Goal: Book appointment/travel/reservation

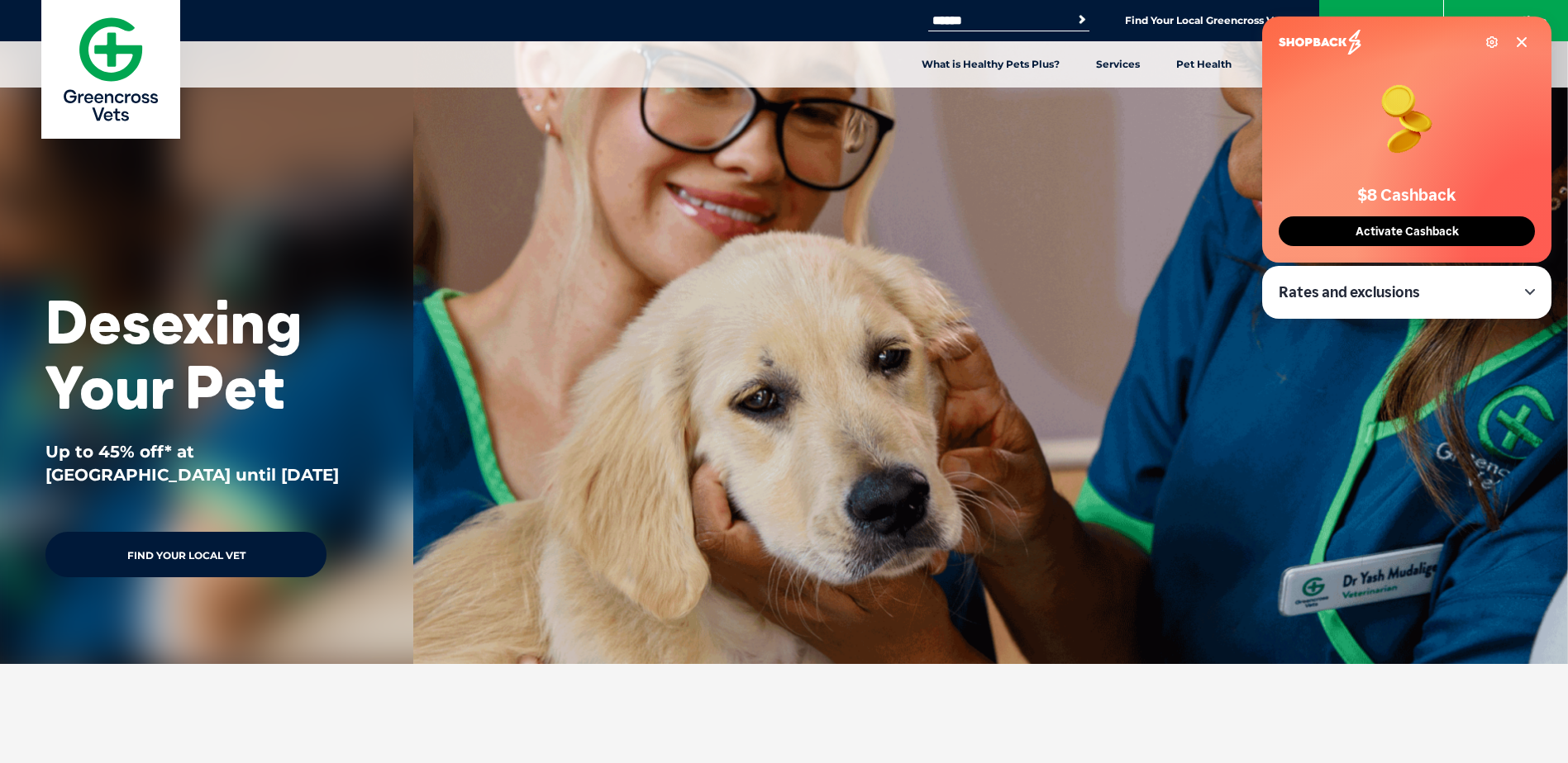
click at [232, 562] on link "Find Your Local Vet" at bounding box center [185, 554] width 281 height 45
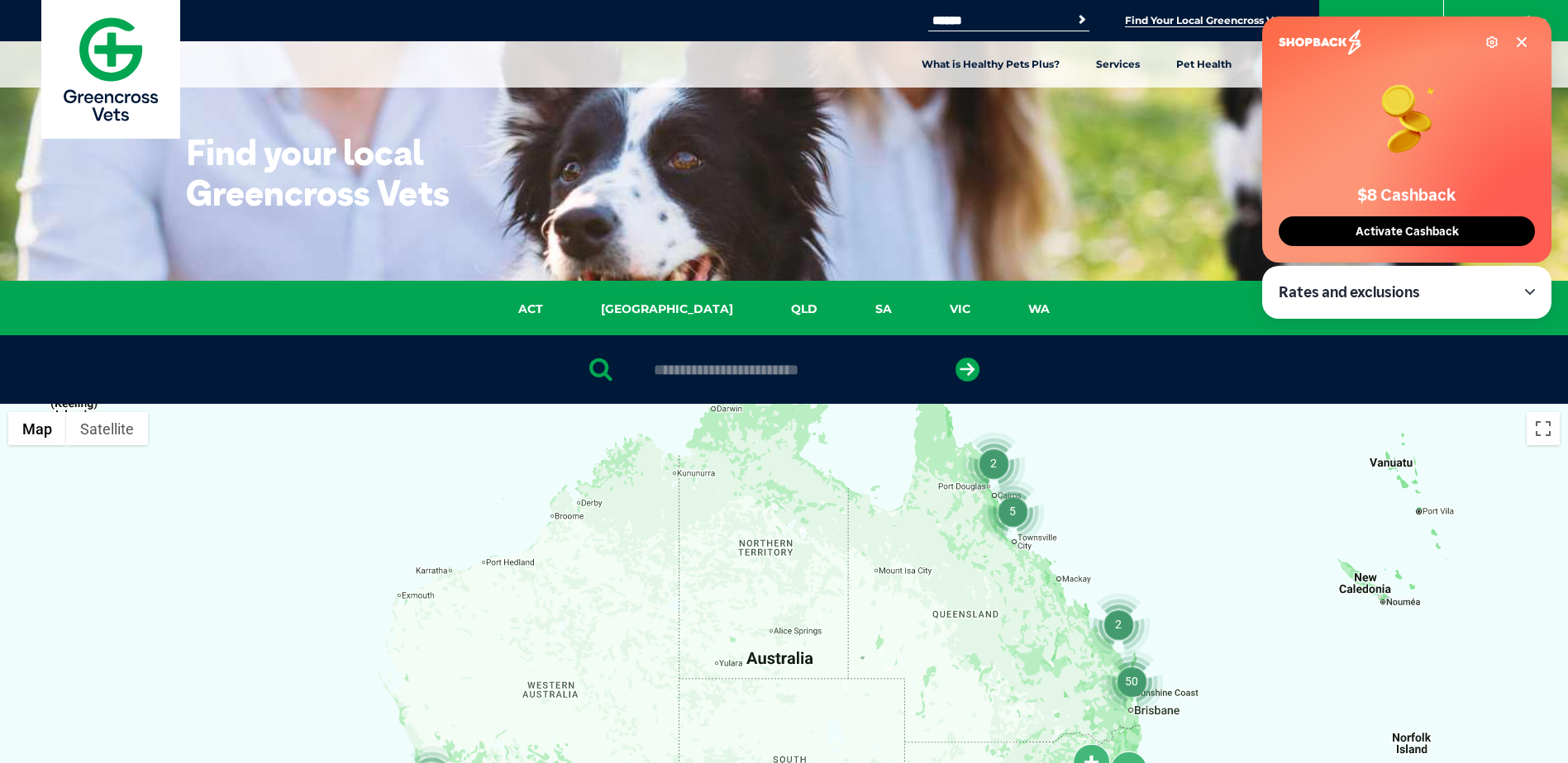
click at [1389, 228] on span "Activate Cashback" at bounding box center [1407, 231] width 113 height 14
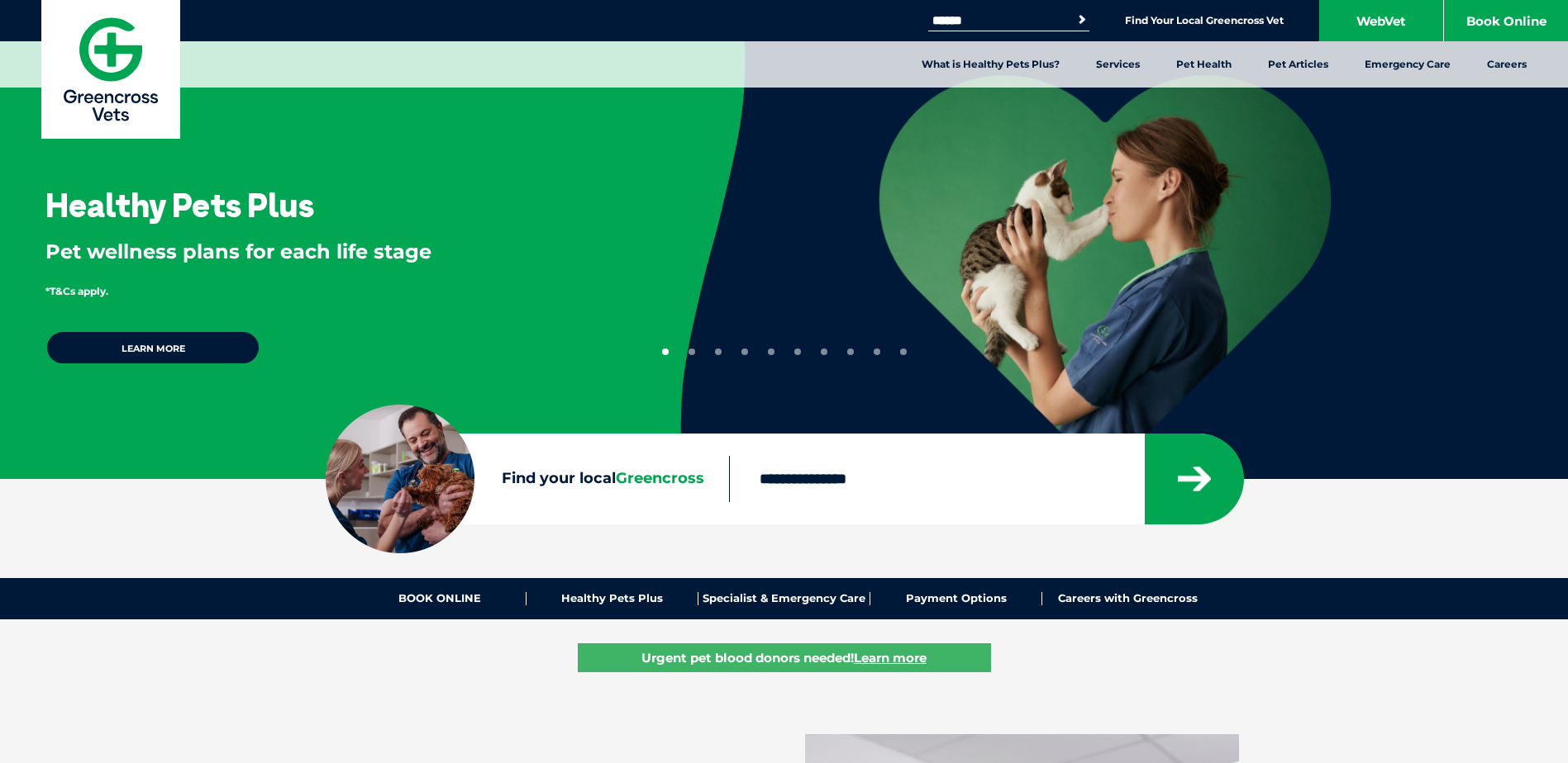
click at [873, 474] on input "Find your local Greencross" at bounding box center [936, 479] width 415 height 46
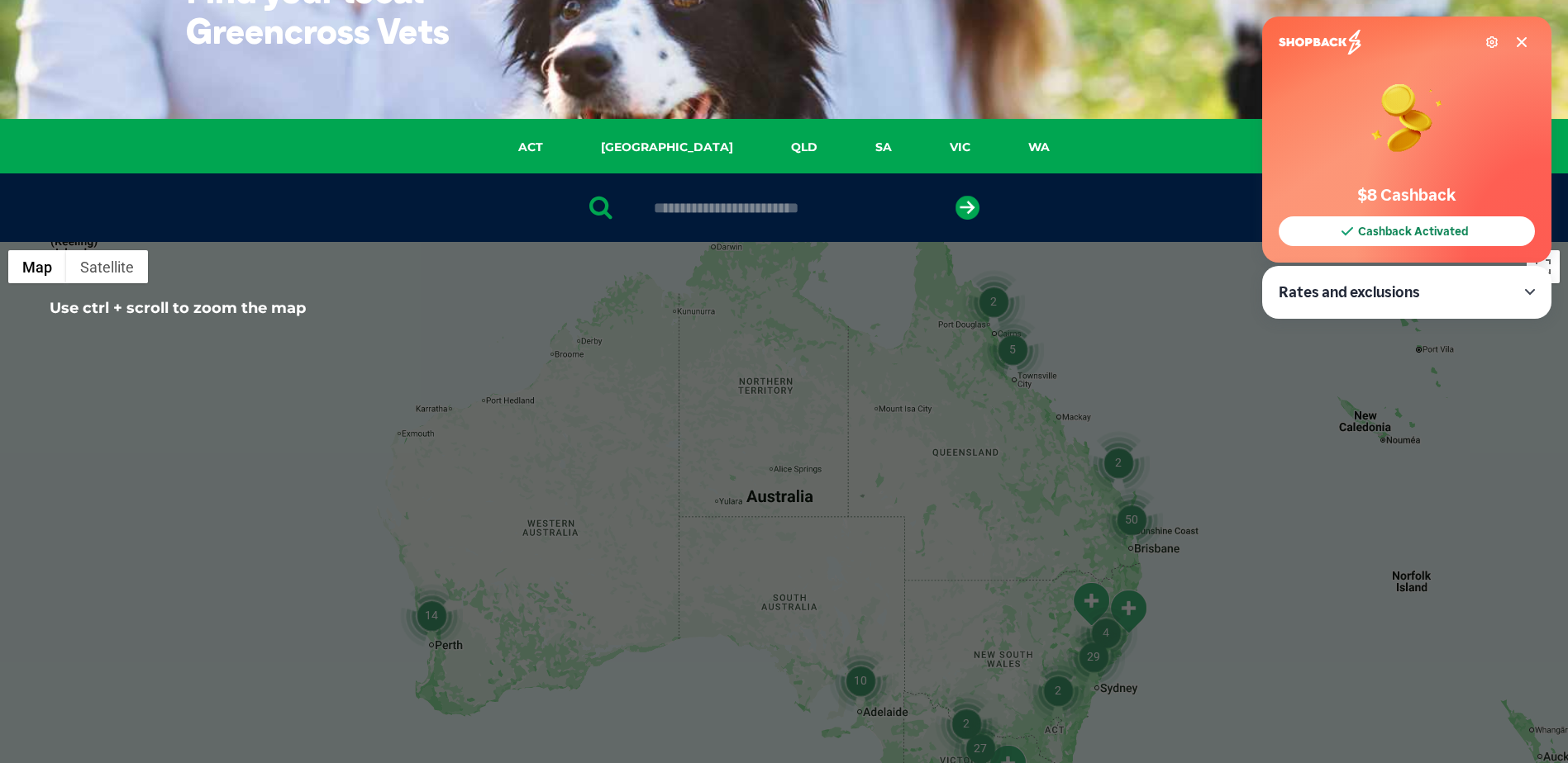
scroll to position [165, 0]
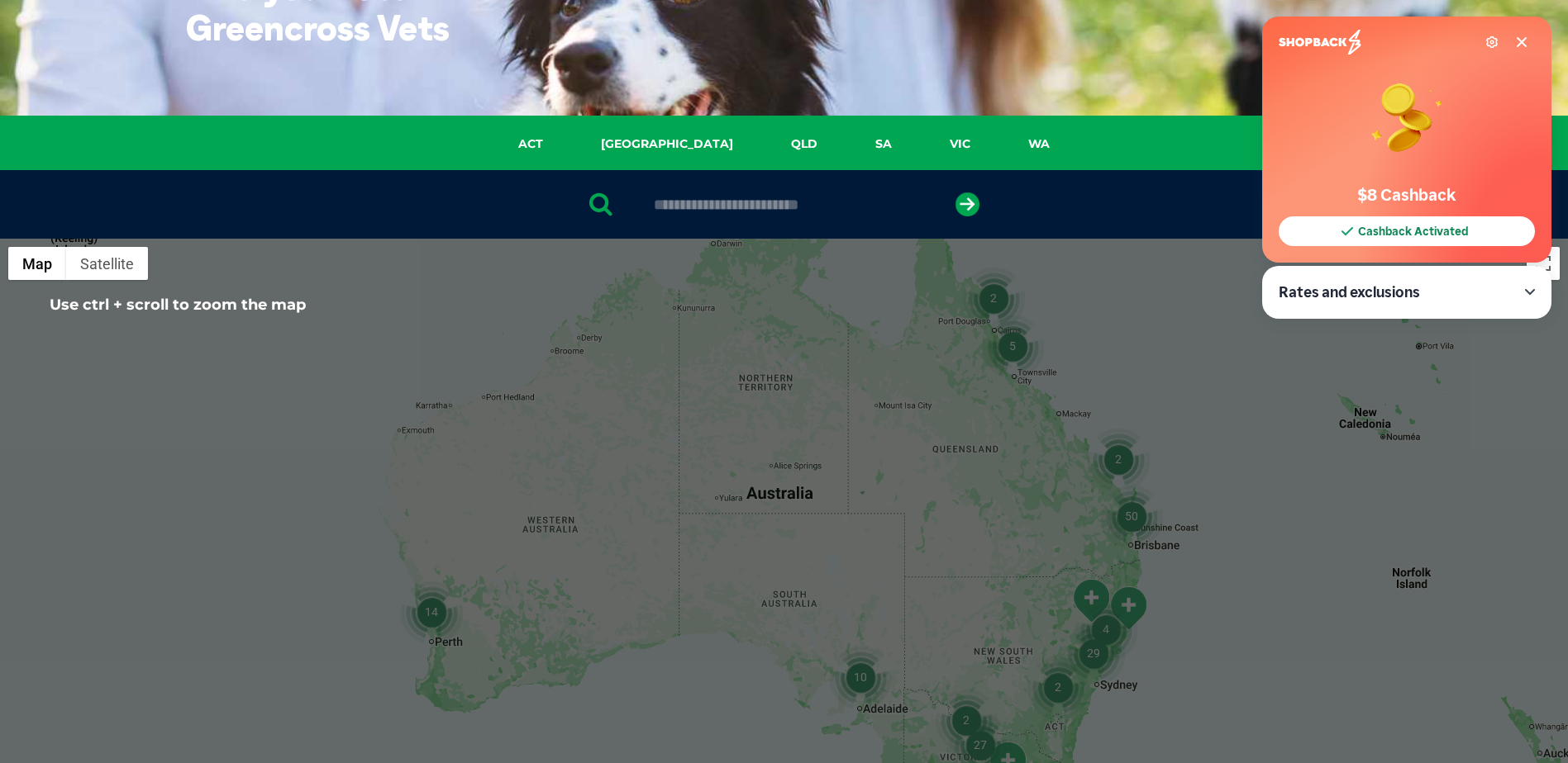
click at [446, 619] on img "14" at bounding box center [432, 613] width 63 height 63
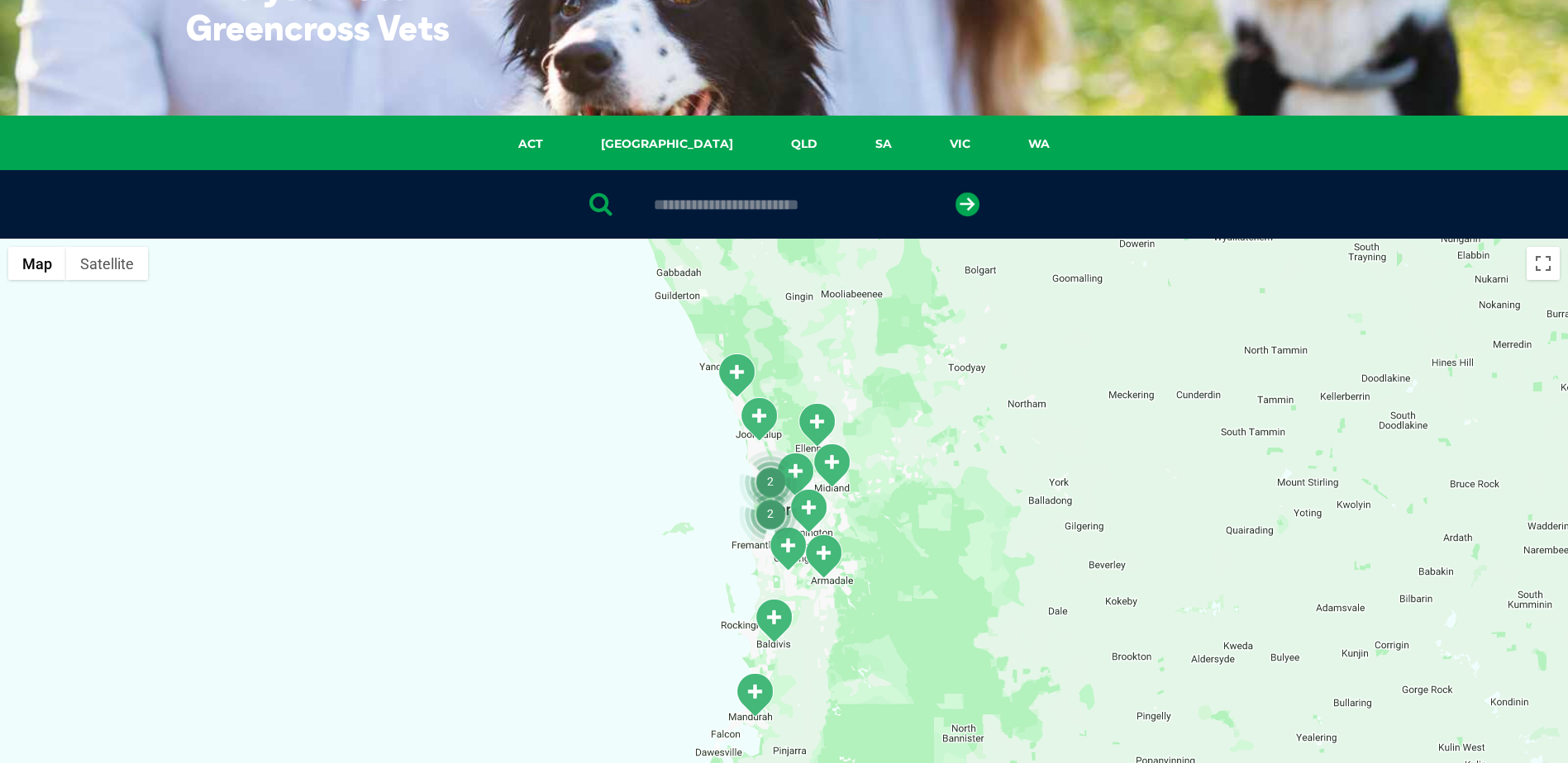
click at [781, 622] on img "Baldivis" at bounding box center [773, 620] width 41 height 45
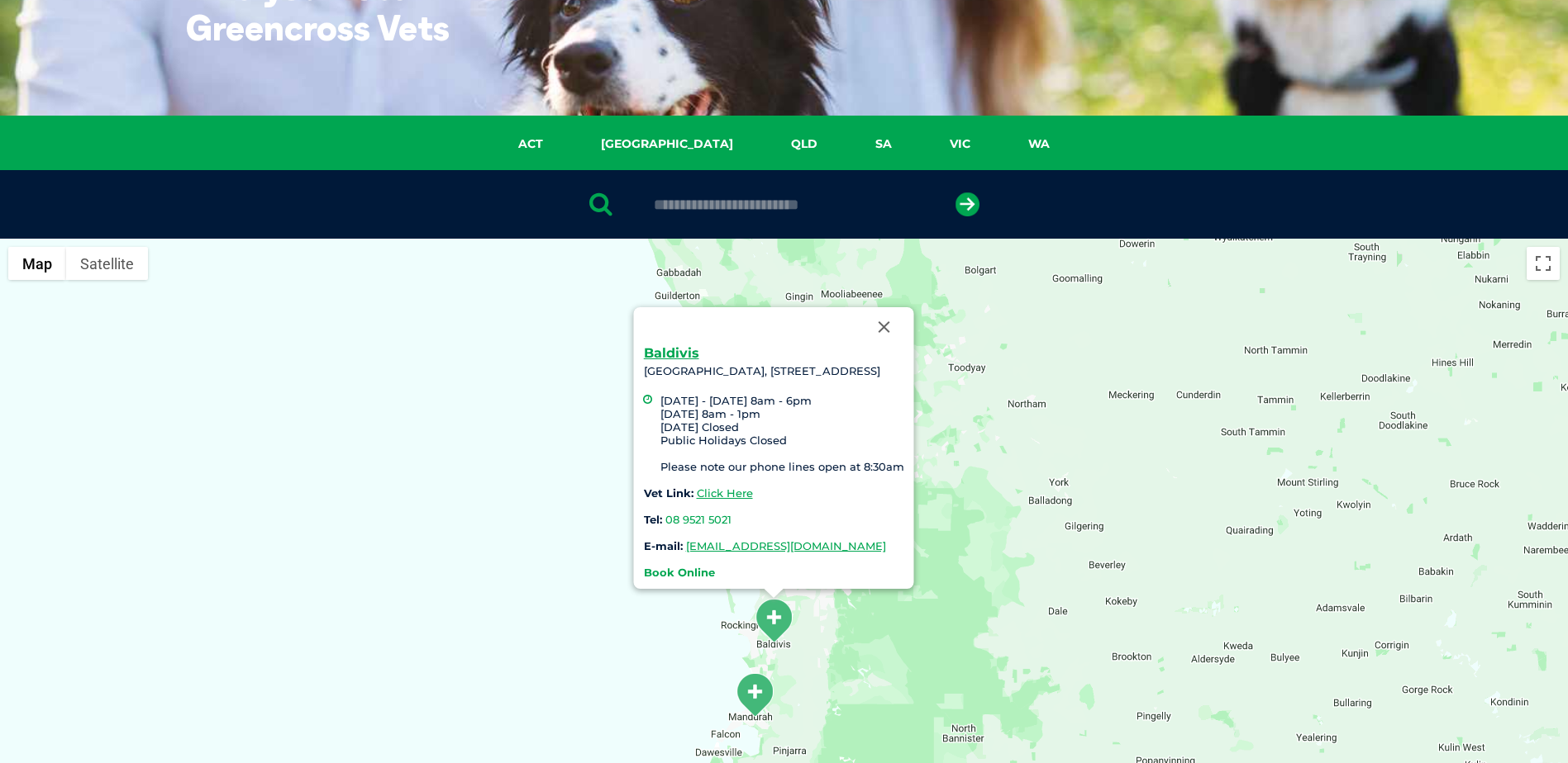
click at [644, 572] on strong "Book Online" at bounding box center [679, 572] width 71 height 13
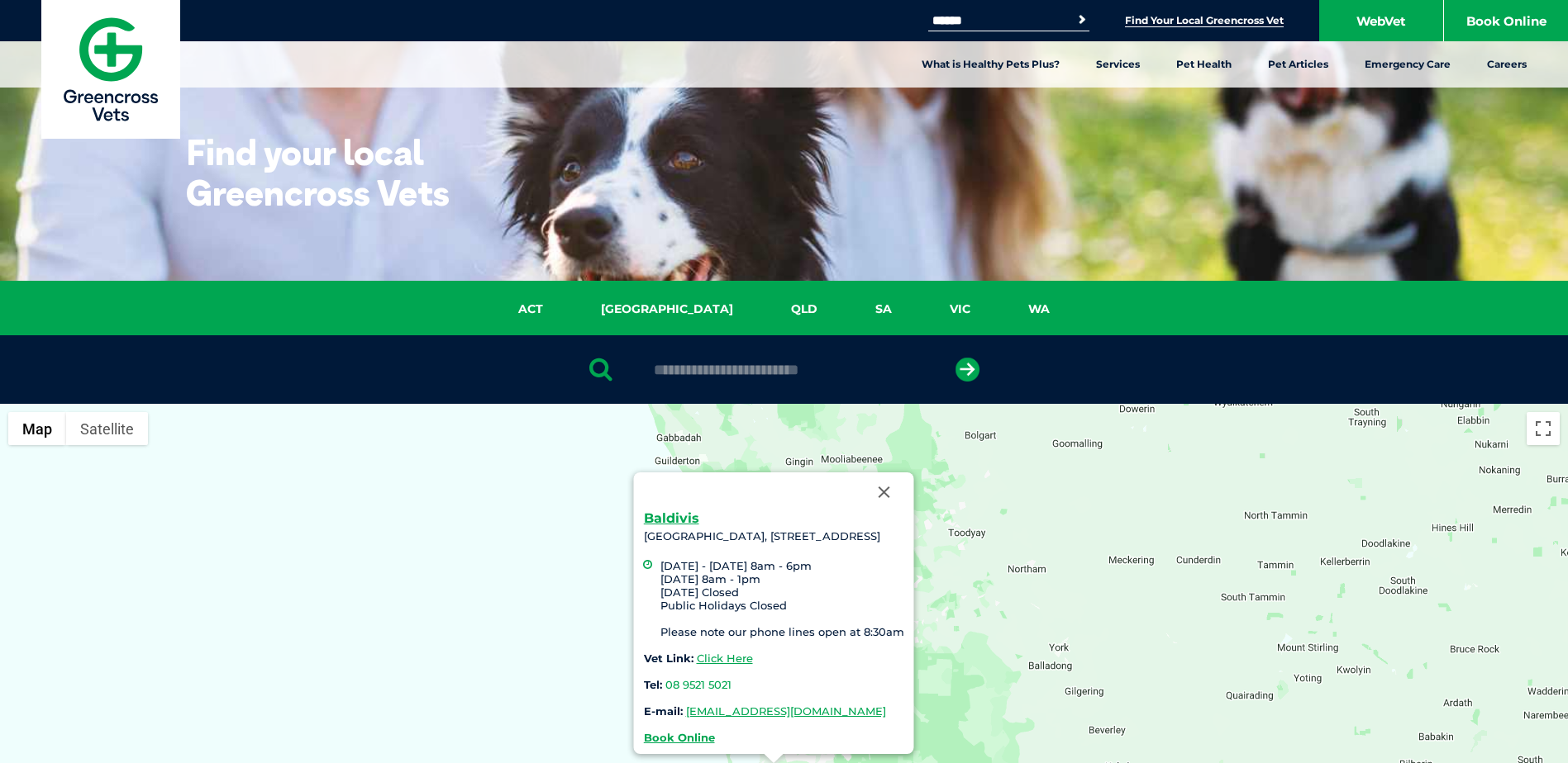
click at [142, 81] on img at bounding box center [110, 69] width 139 height 139
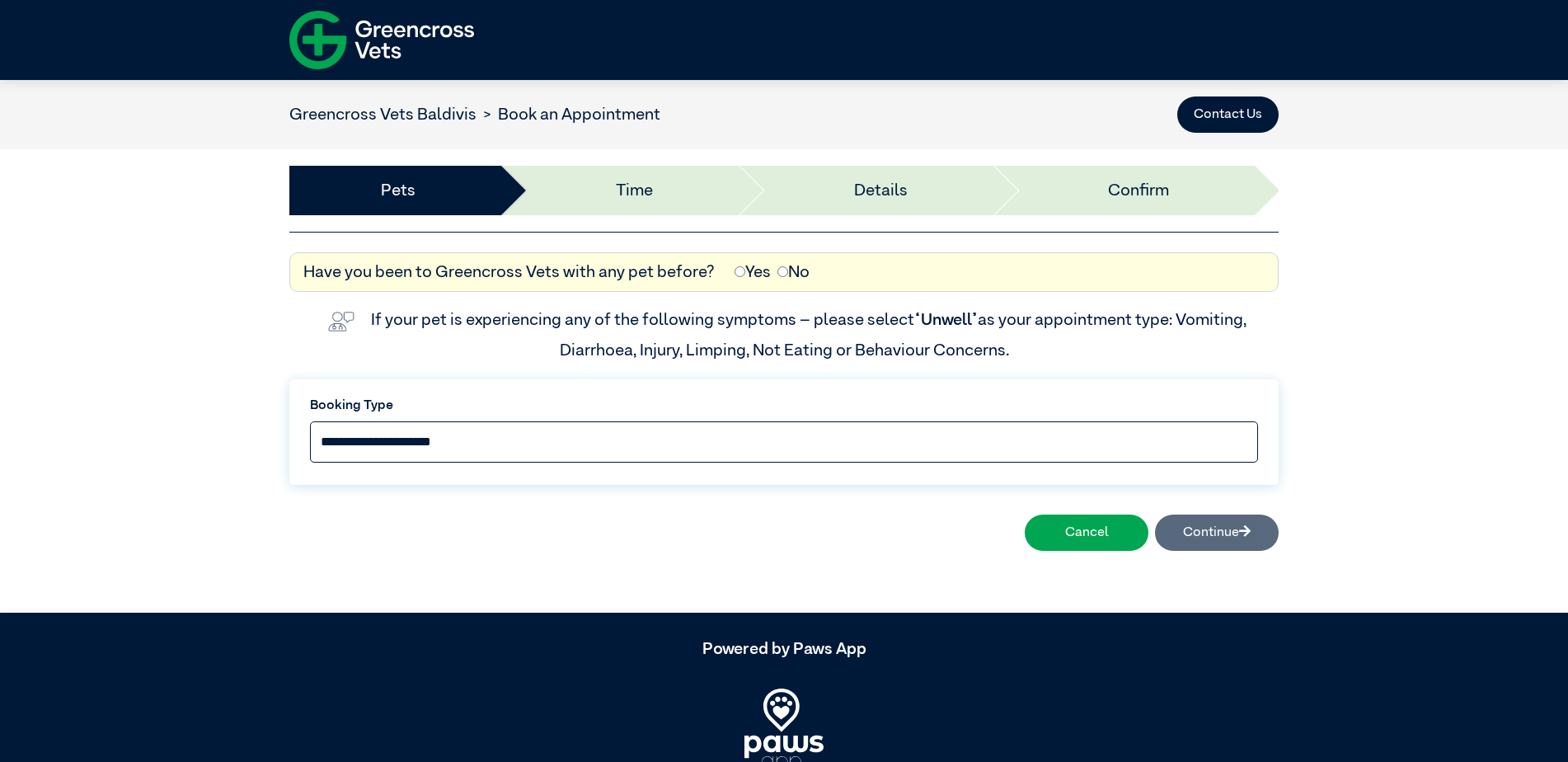
click at [795, 429] on select "**********" at bounding box center [784, 441] width 948 height 41
click at [310, 421] on select "**********" at bounding box center [784, 441] width 948 height 41
click at [630, 437] on select "**********" at bounding box center [784, 441] width 948 height 41
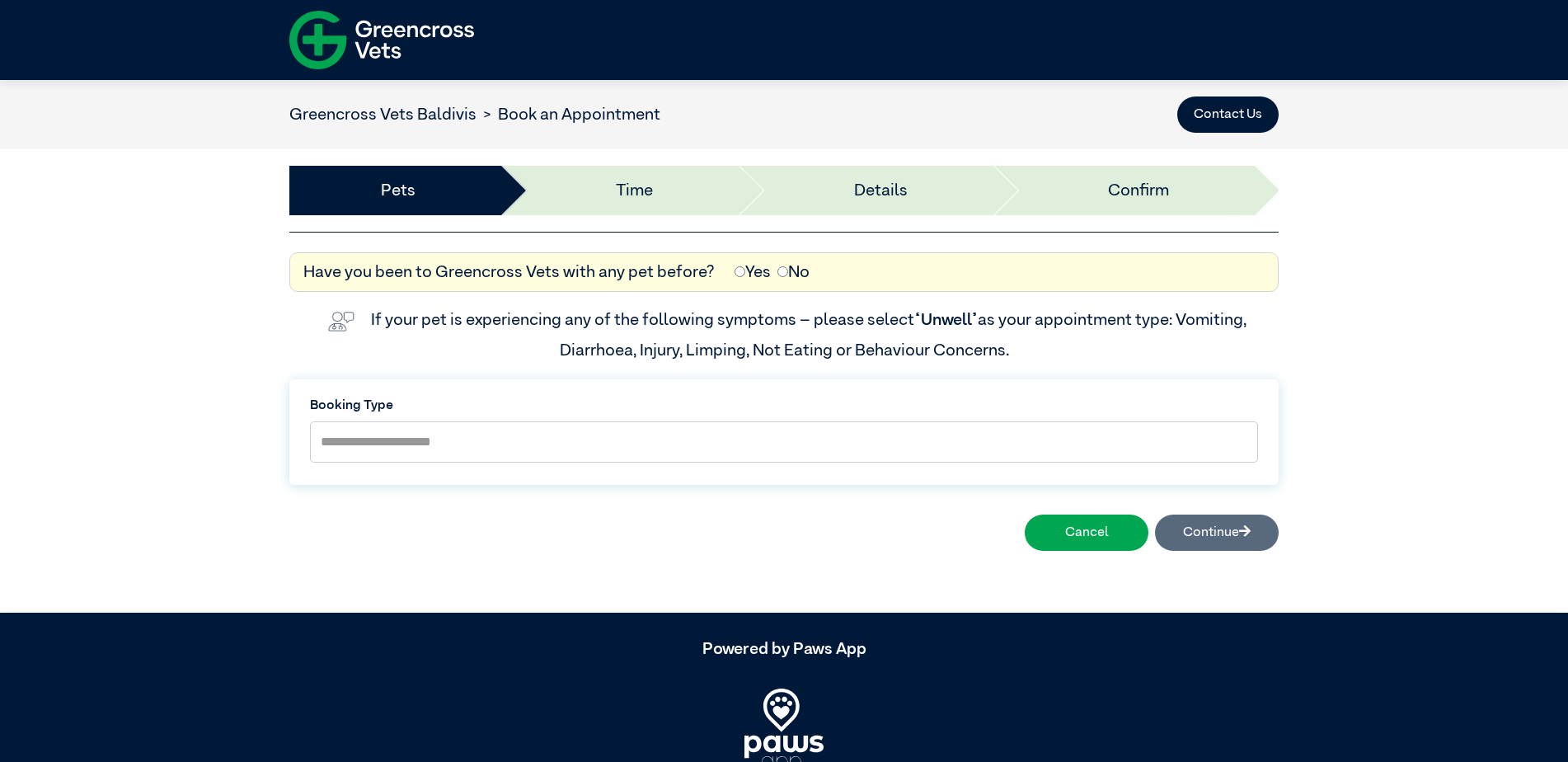
click at [431, 114] on link "Greencross Vets Baldivis" at bounding box center [384, 114] width 188 height 16
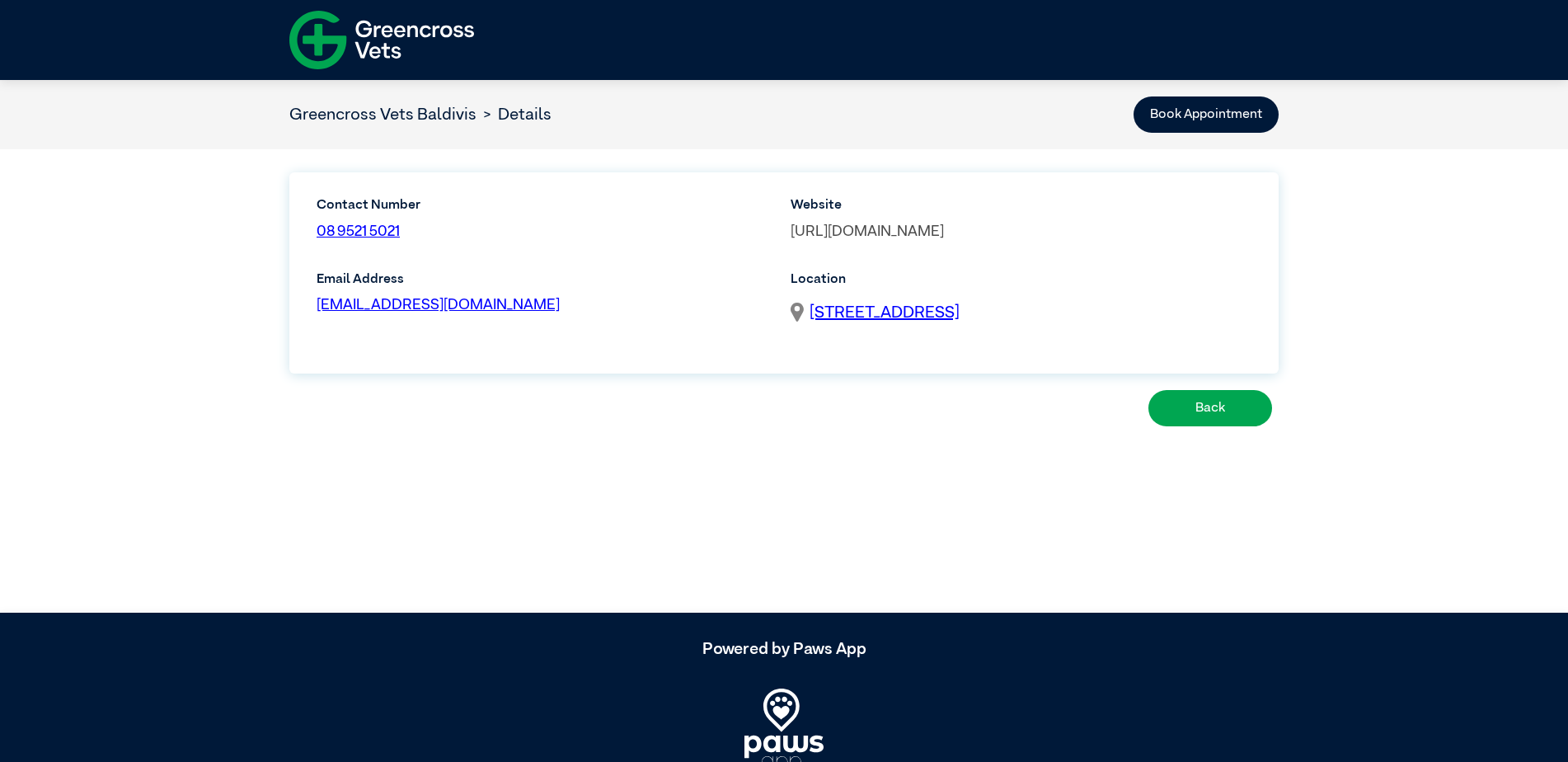
click at [913, 236] on link "[URL][DOMAIN_NAME]" at bounding box center [868, 232] width 153 height 15
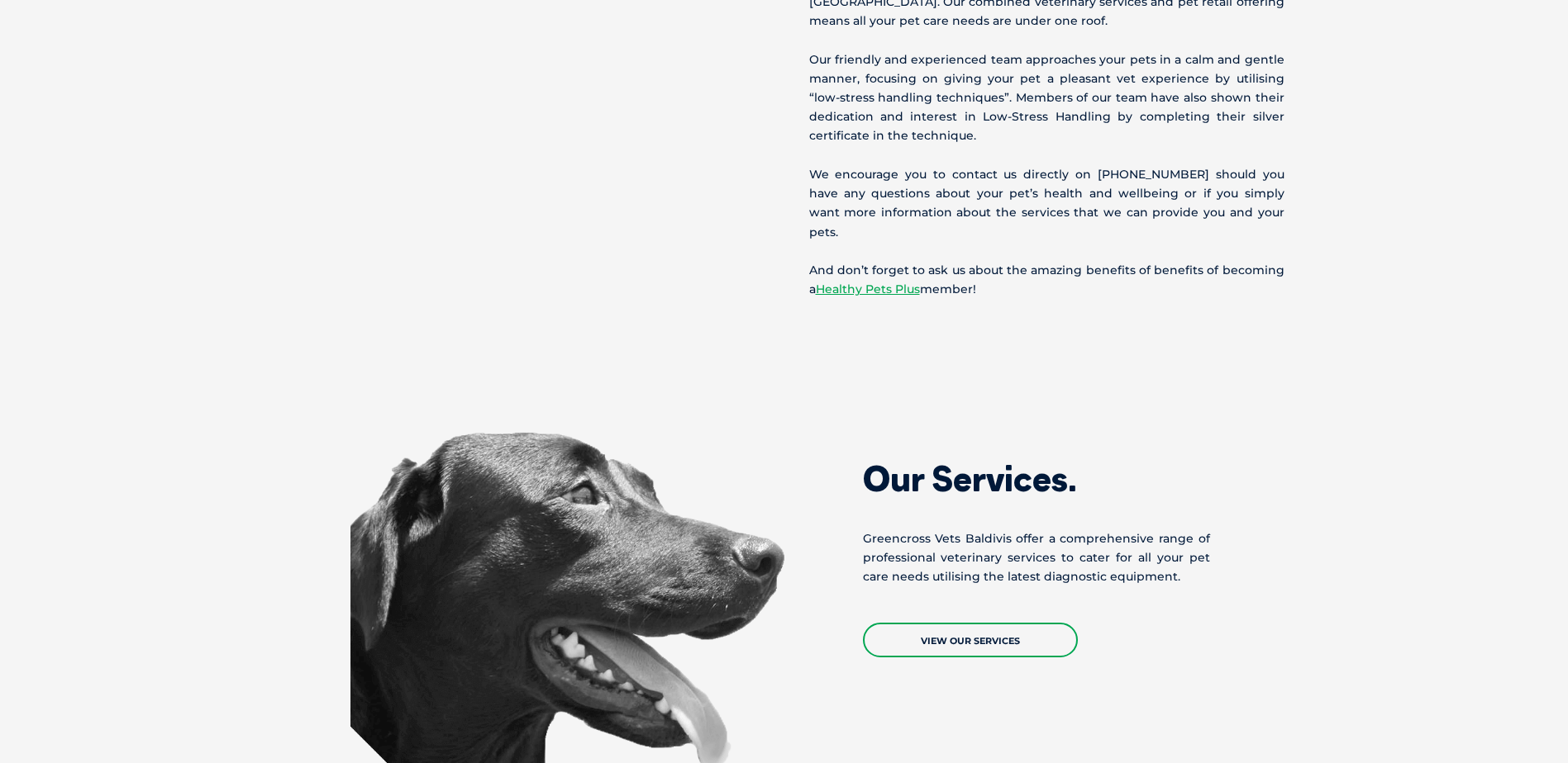
scroll to position [1239, 0]
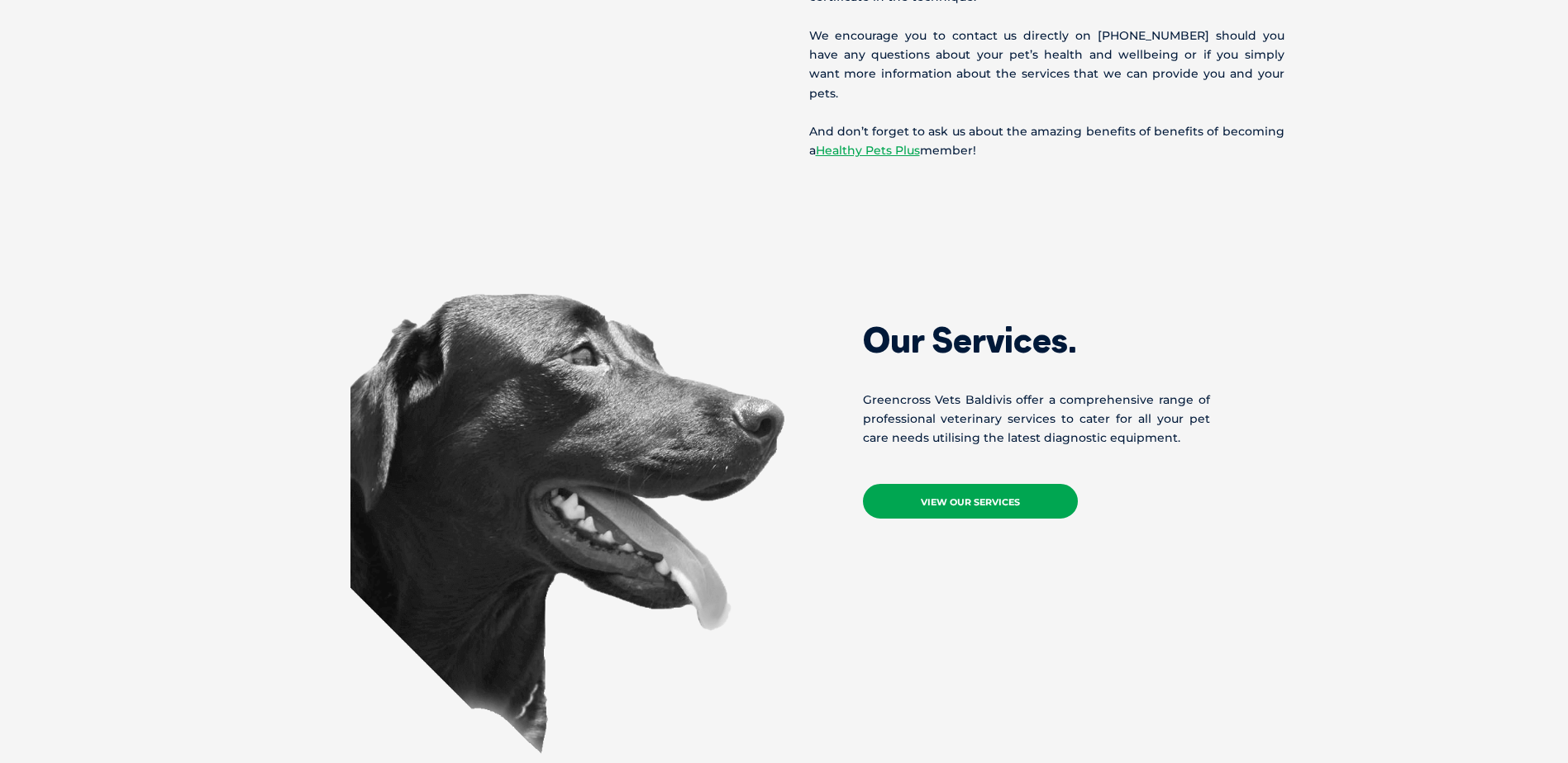
click at [943, 484] on link "View Our Services" at bounding box center [971, 501] width 215 height 35
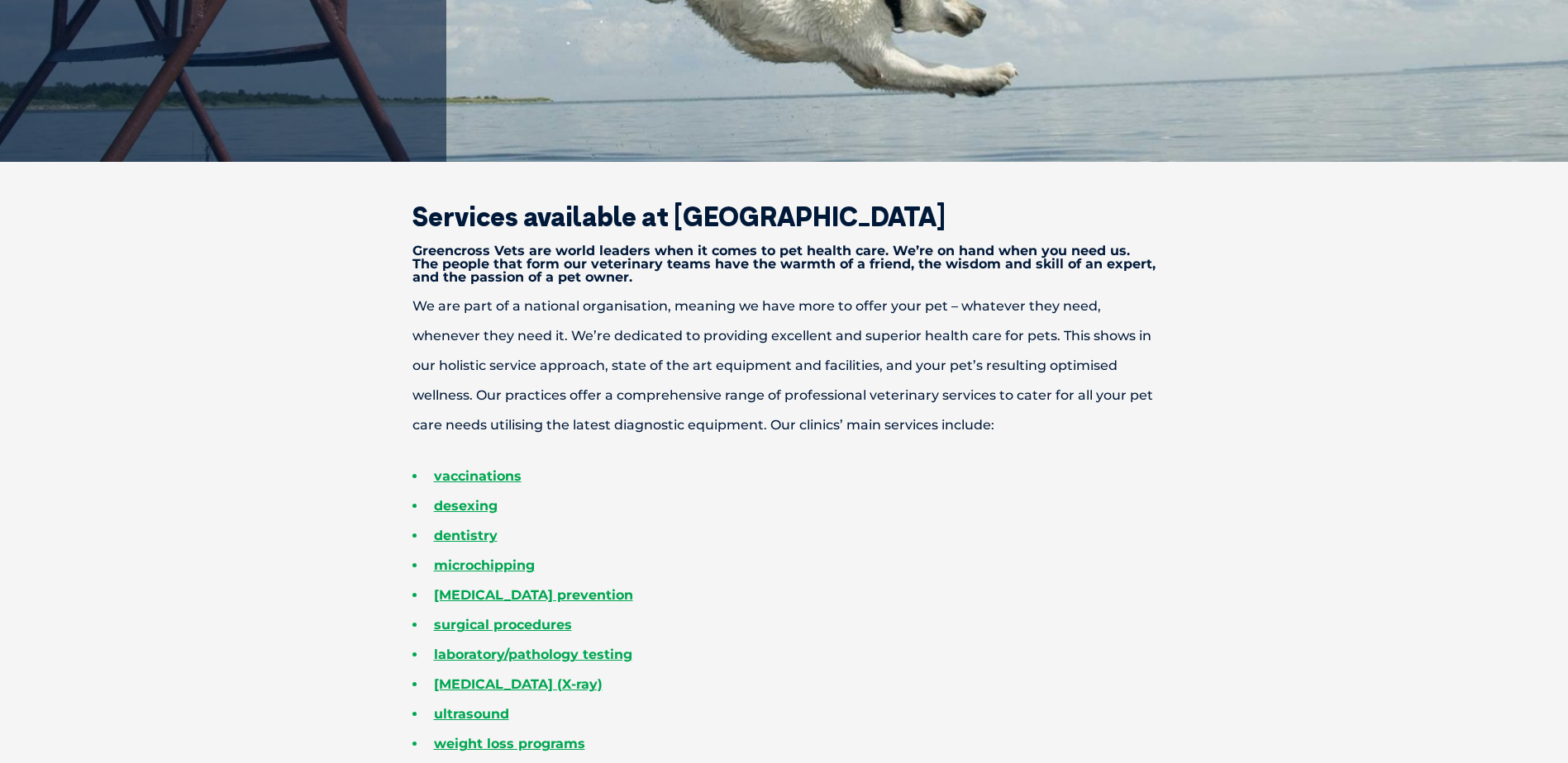
scroll to position [496, 0]
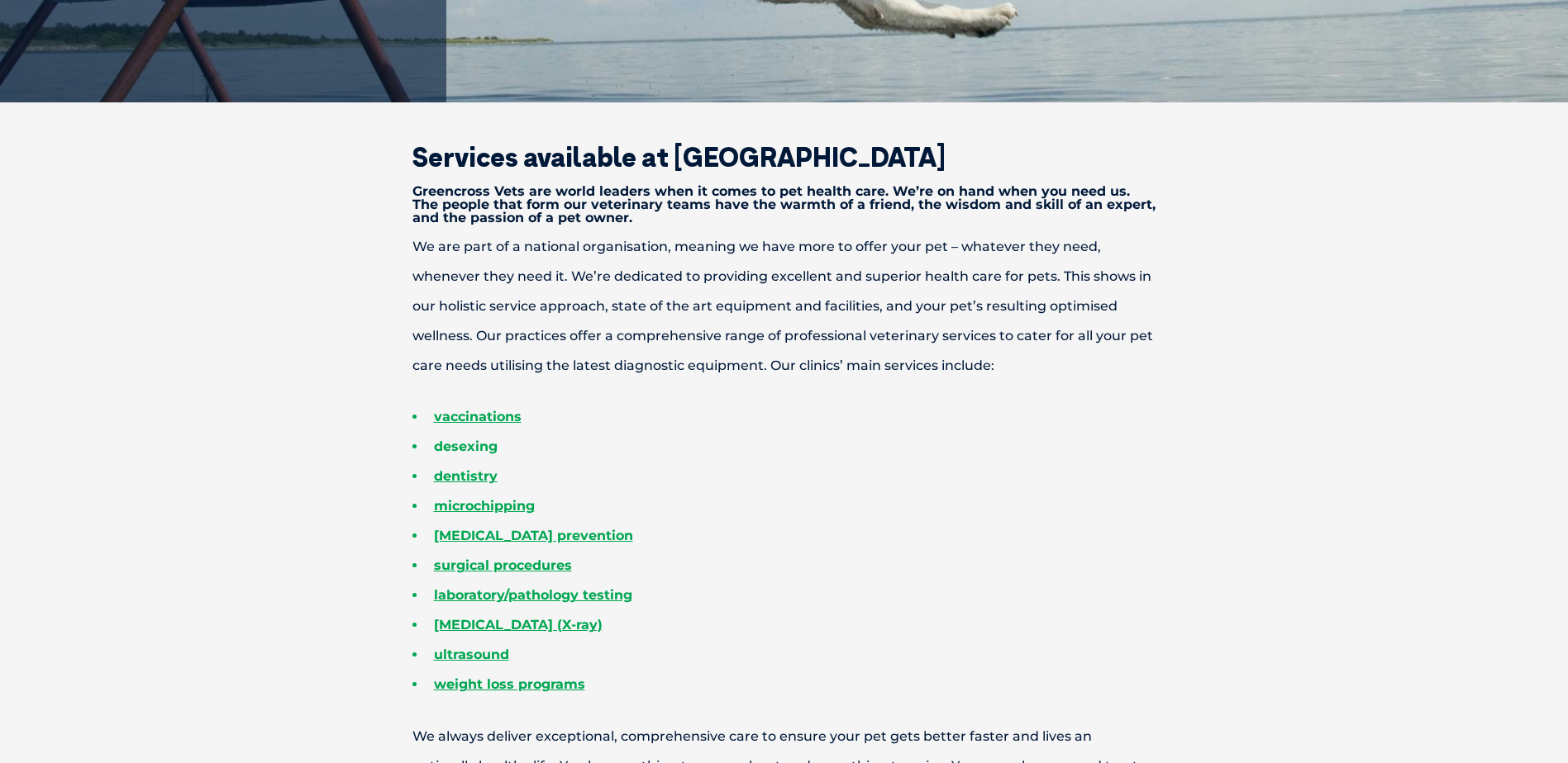
click at [481, 445] on link "desexing" at bounding box center [465, 447] width 63 height 15
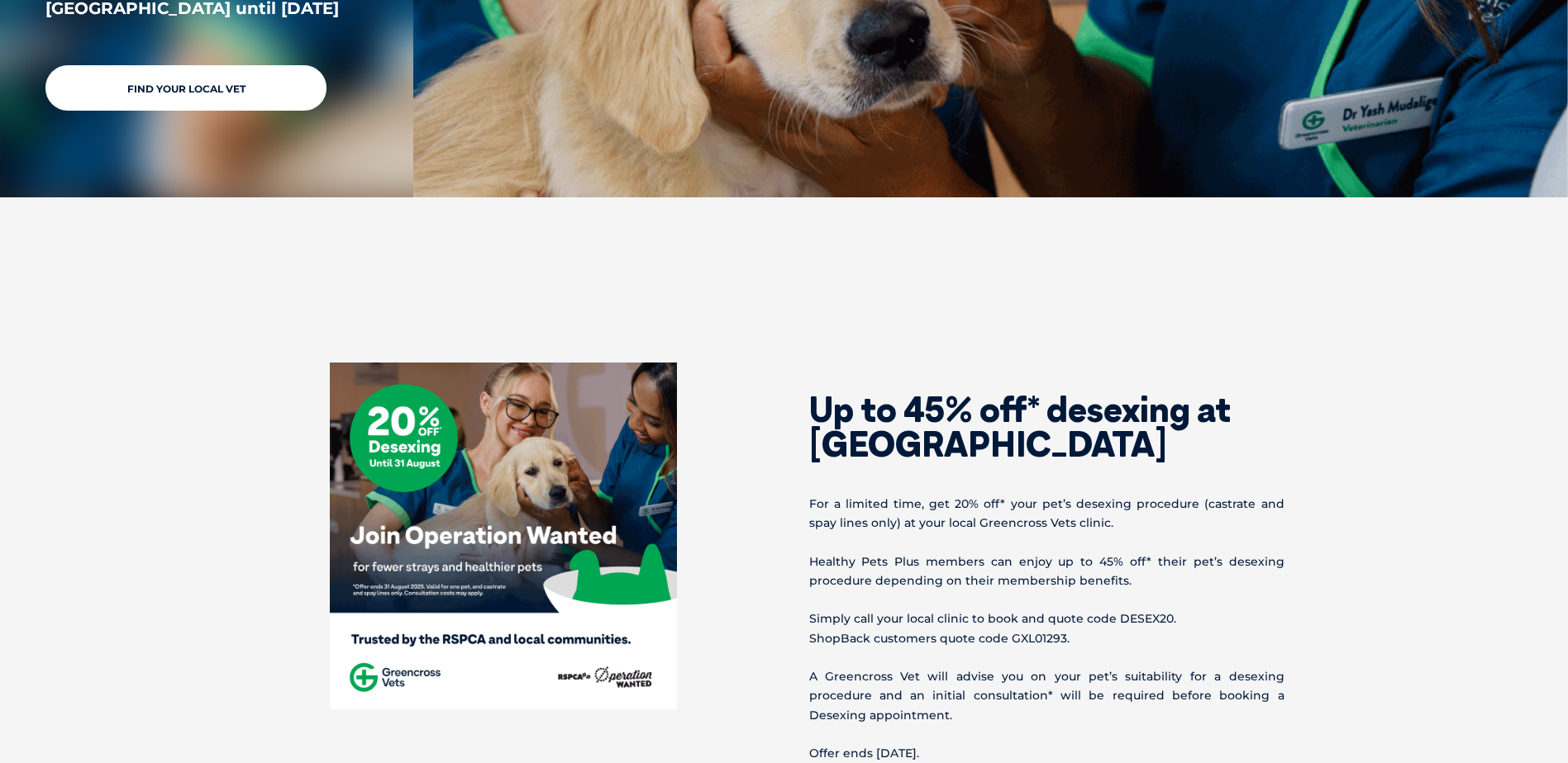
scroll to position [578, 0]
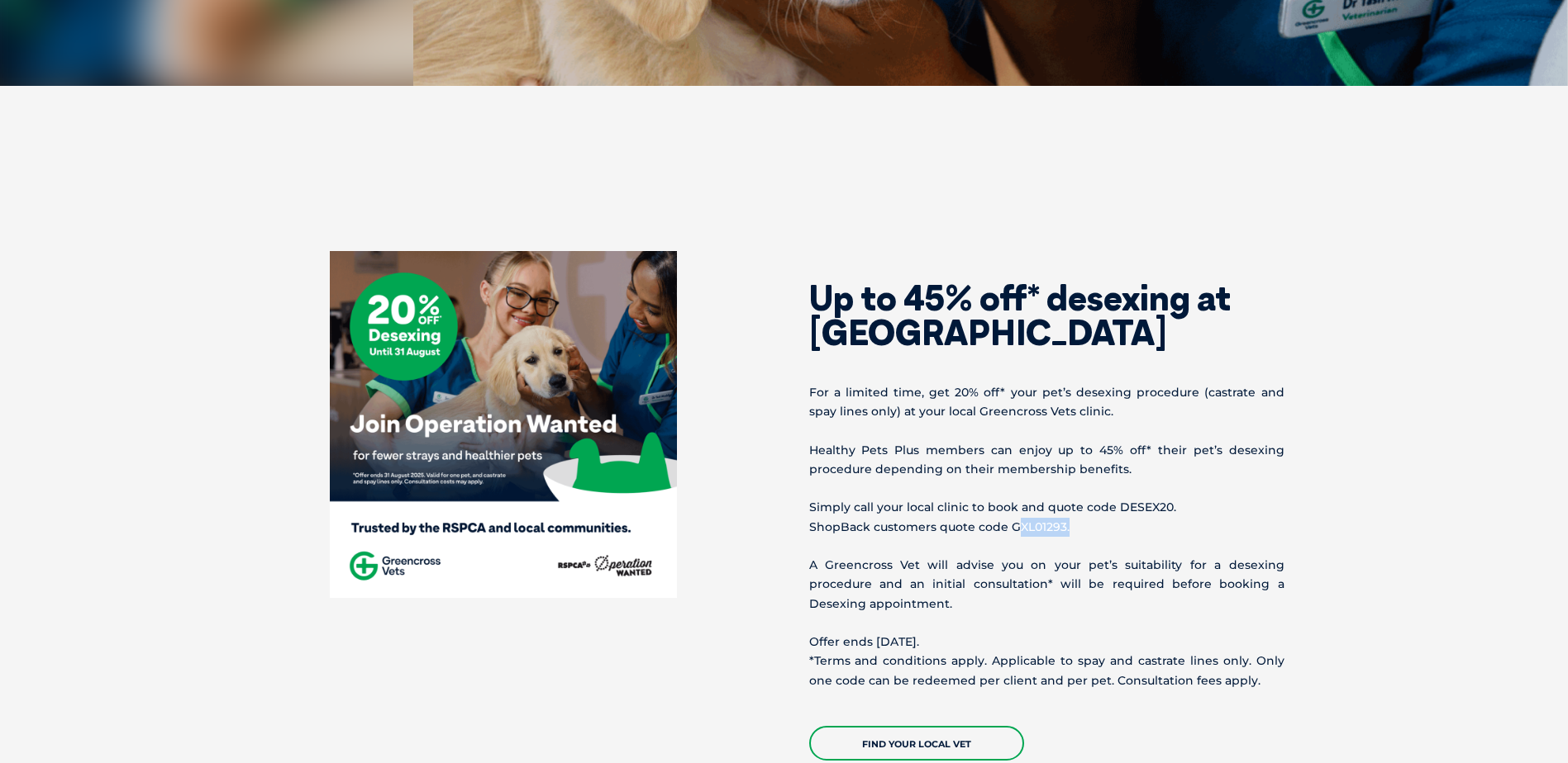
drag, startPoint x: 1007, startPoint y: 525, endPoint x: 1062, endPoint y: 525, distance: 55.0
click at [1062, 525] on p "Simply call your local clinic to book and quote code DESEX20. ShopBack customer…" at bounding box center [1047, 518] width 476 height 38
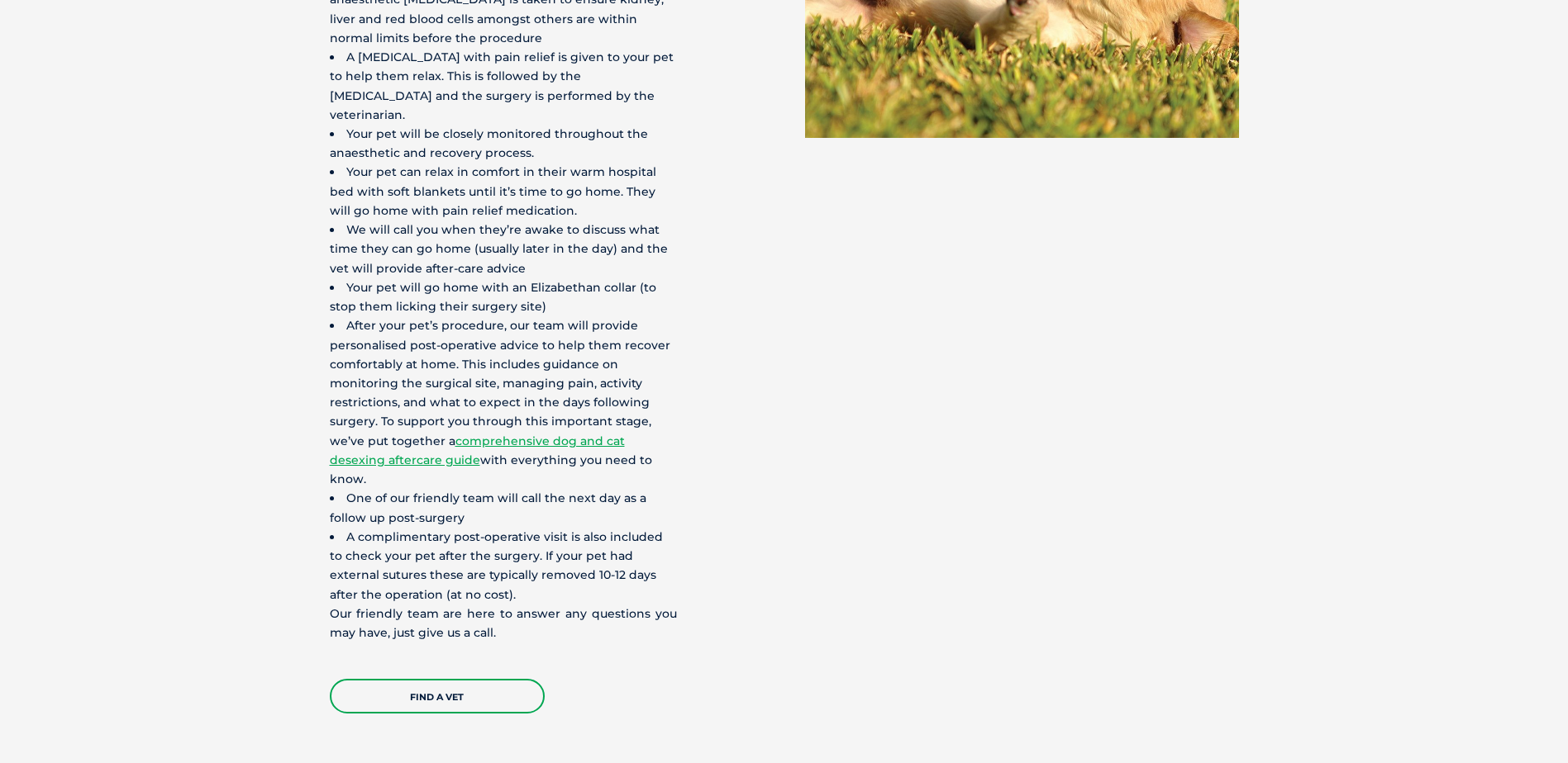
scroll to position [4709, 0]
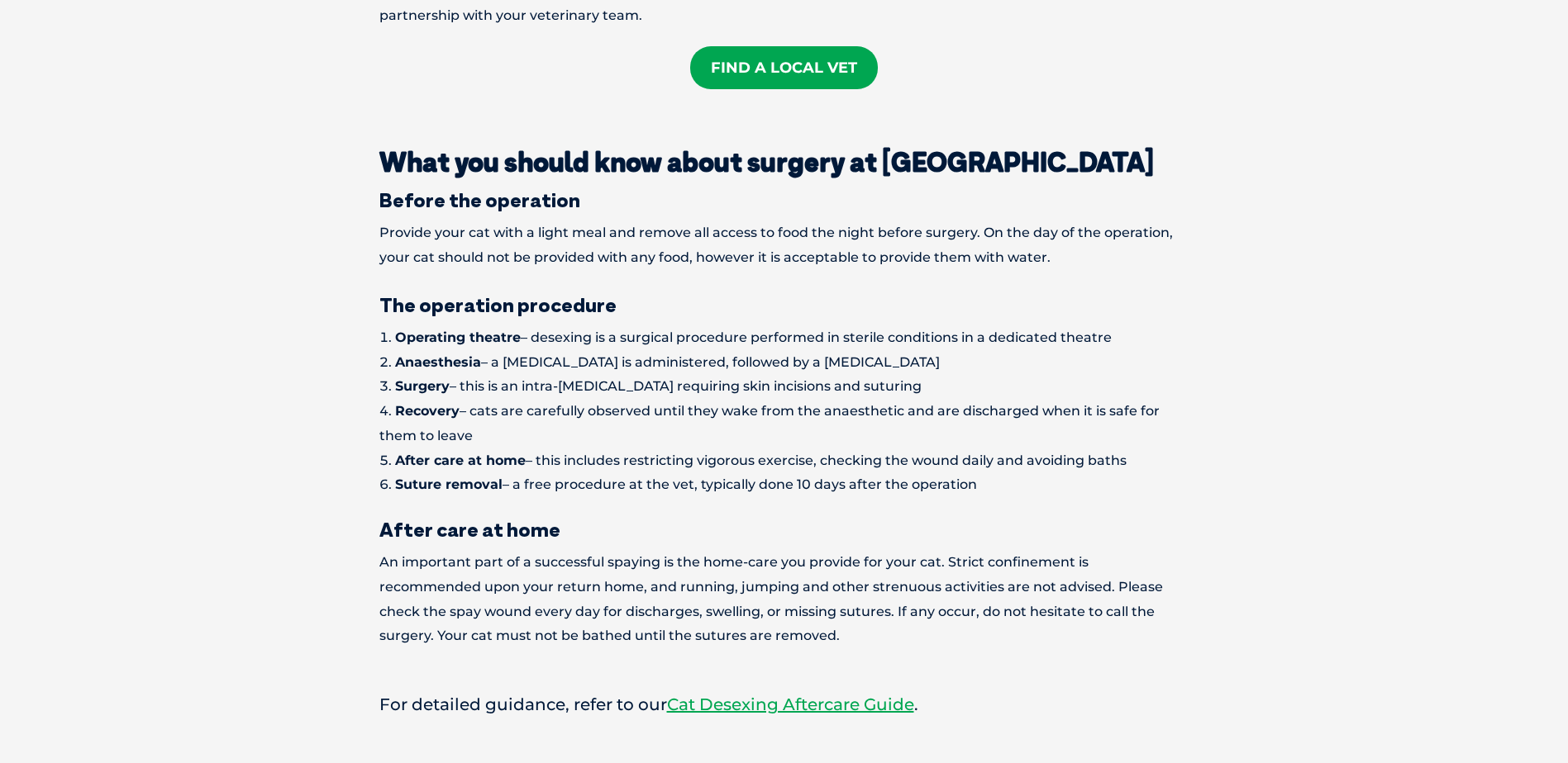
scroll to position [1817, 0]
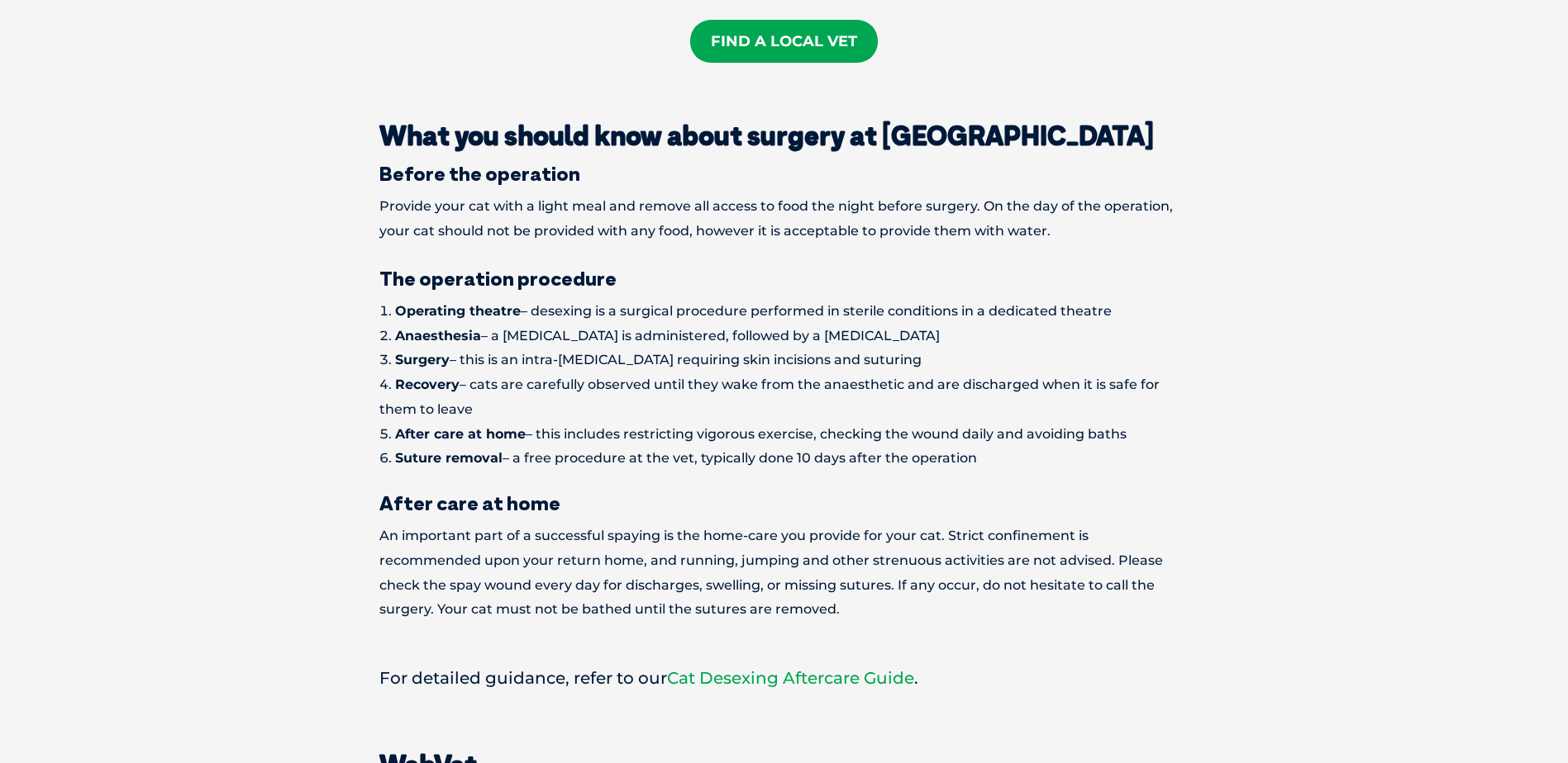
click at [775, 668] on link "Cat Desexing Aftercare Guide" at bounding box center [791, 678] width 247 height 20
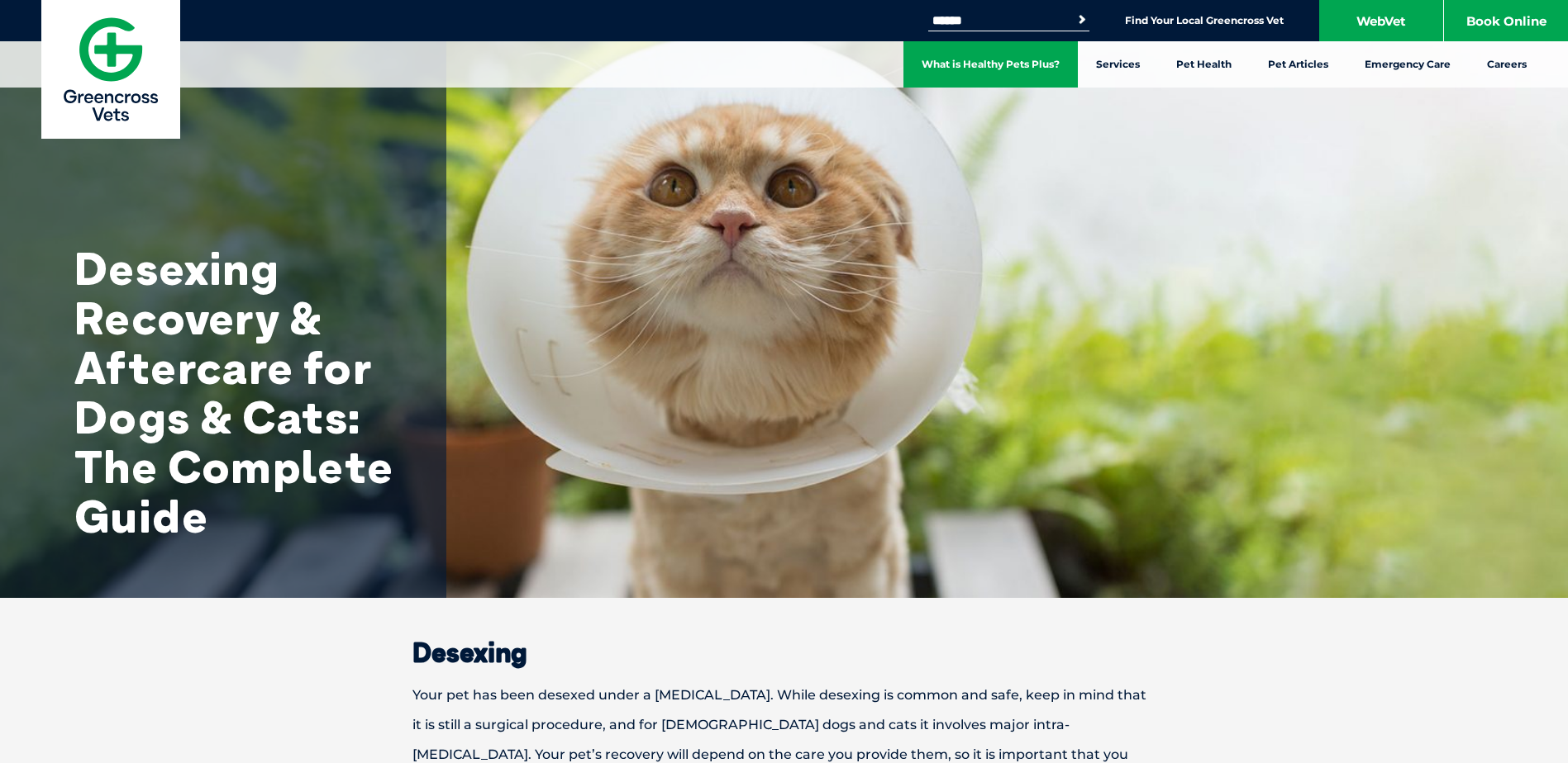
click at [946, 65] on link "What is Healthy Pets Plus?" at bounding box center [991, 64] width 175 height 46
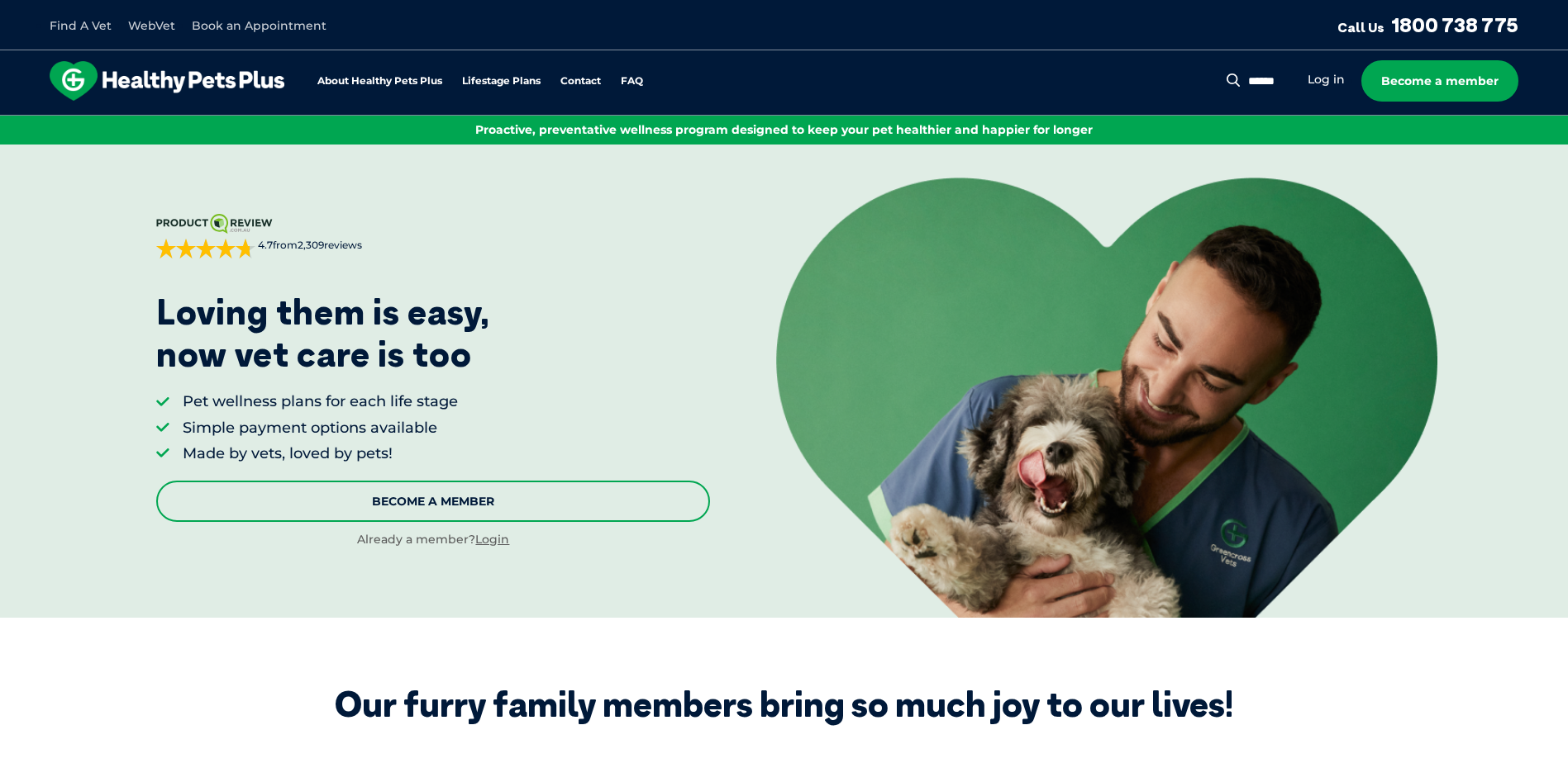
click at [538, 512] on link "Become A Member" at bounding box center [433, 501] width 553 height 41
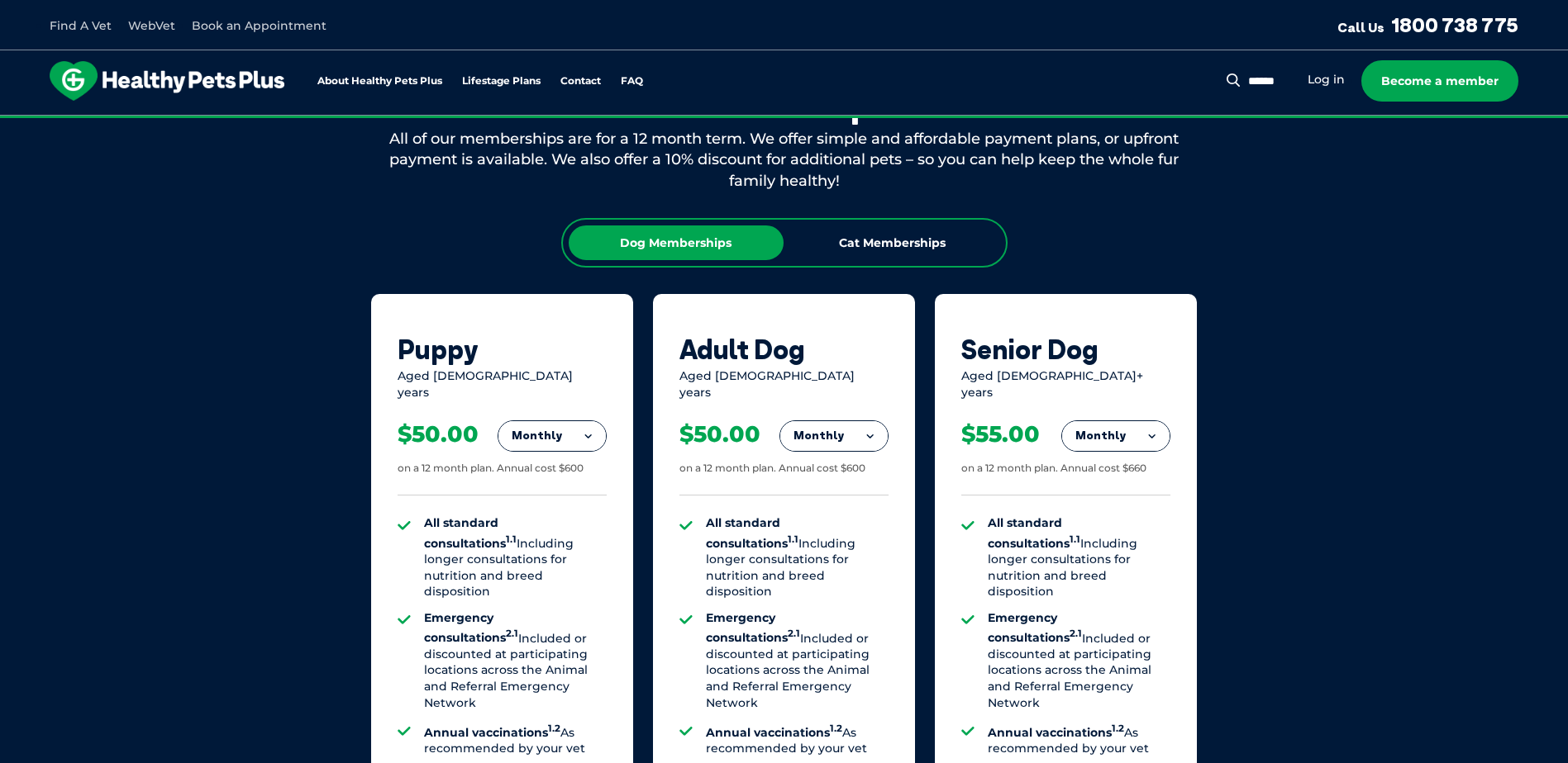
scroll to position [838, 0]
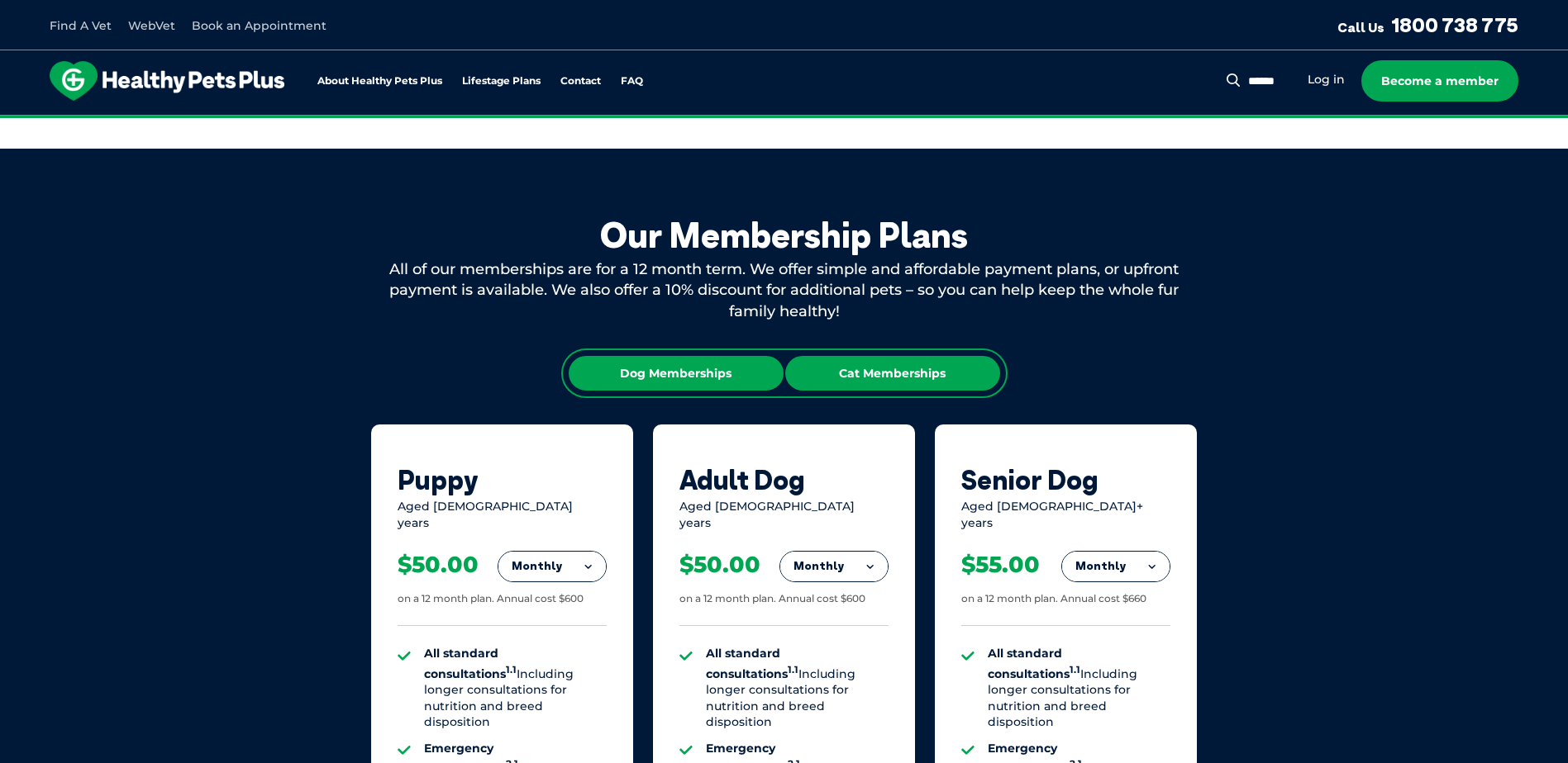
click at [878, 356] on div "Cat Memberships" at bounding box center [893, 373] width 215 height 35
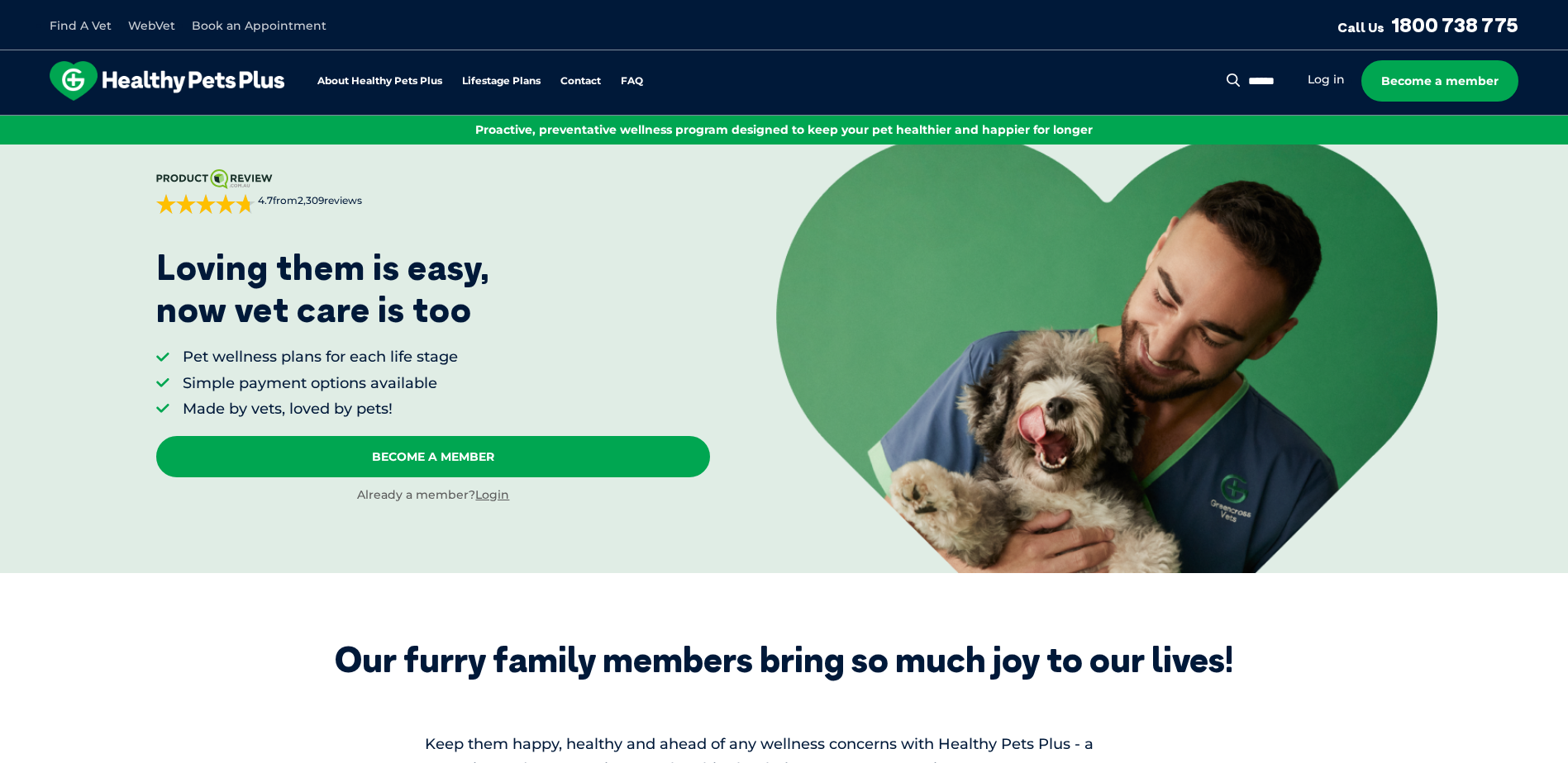
scroll to position [0, 0]
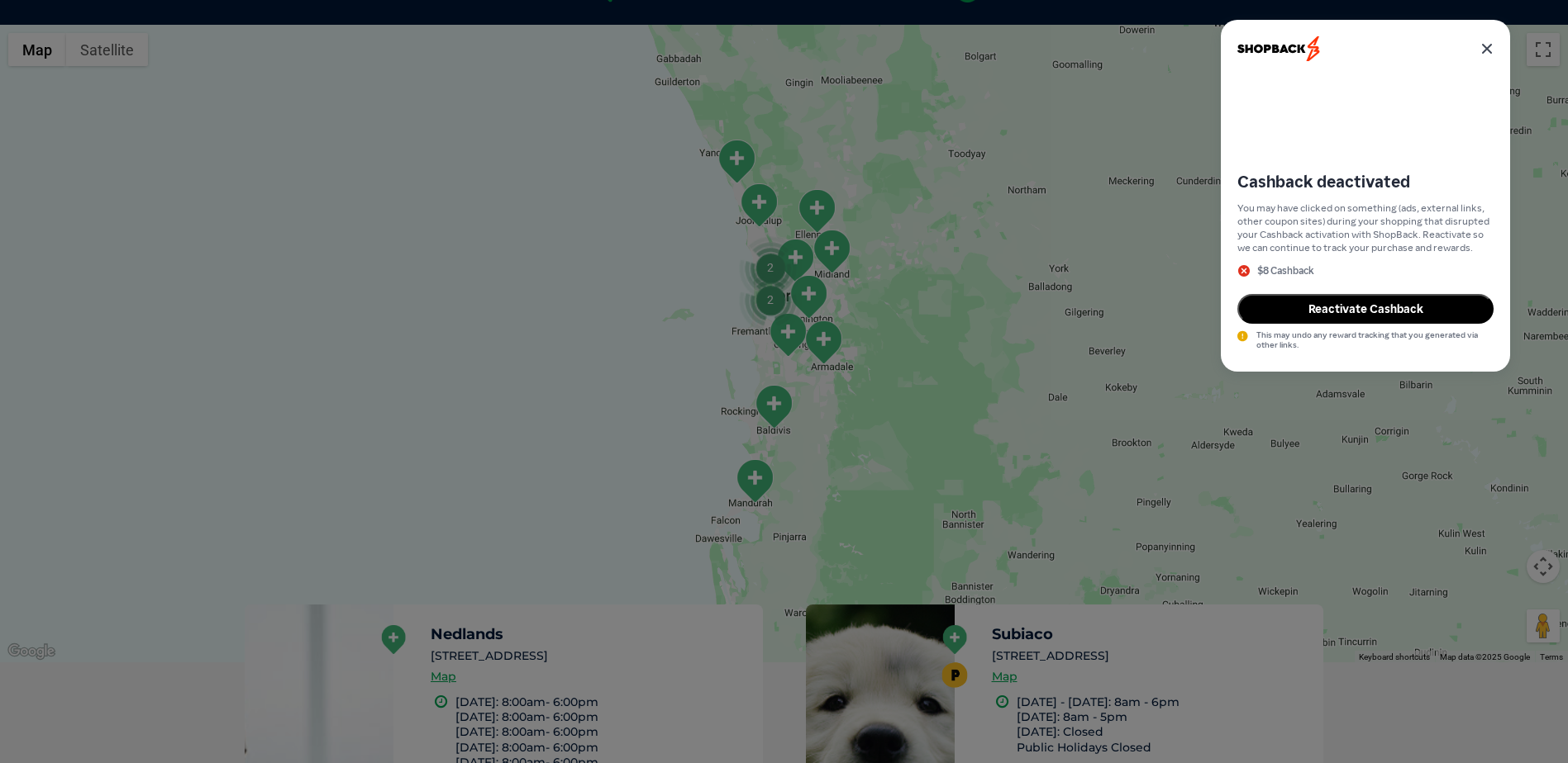
click at [1486, 49] on icon at bounding box center [1486, 49] width 9 height 9
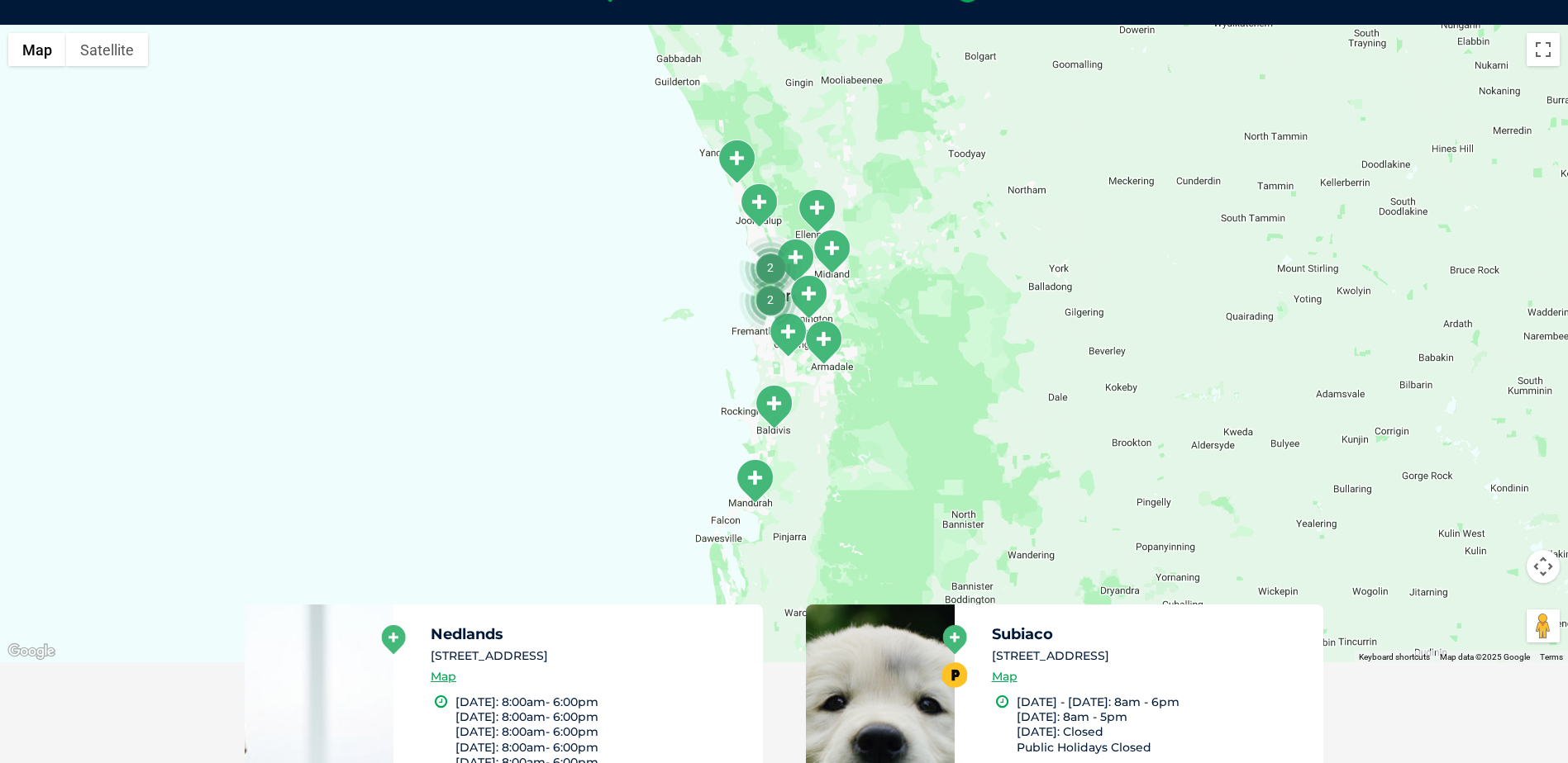
click at [758, 482] on img "Mandurah" at bounding box center [754, 480] width 41 height 45
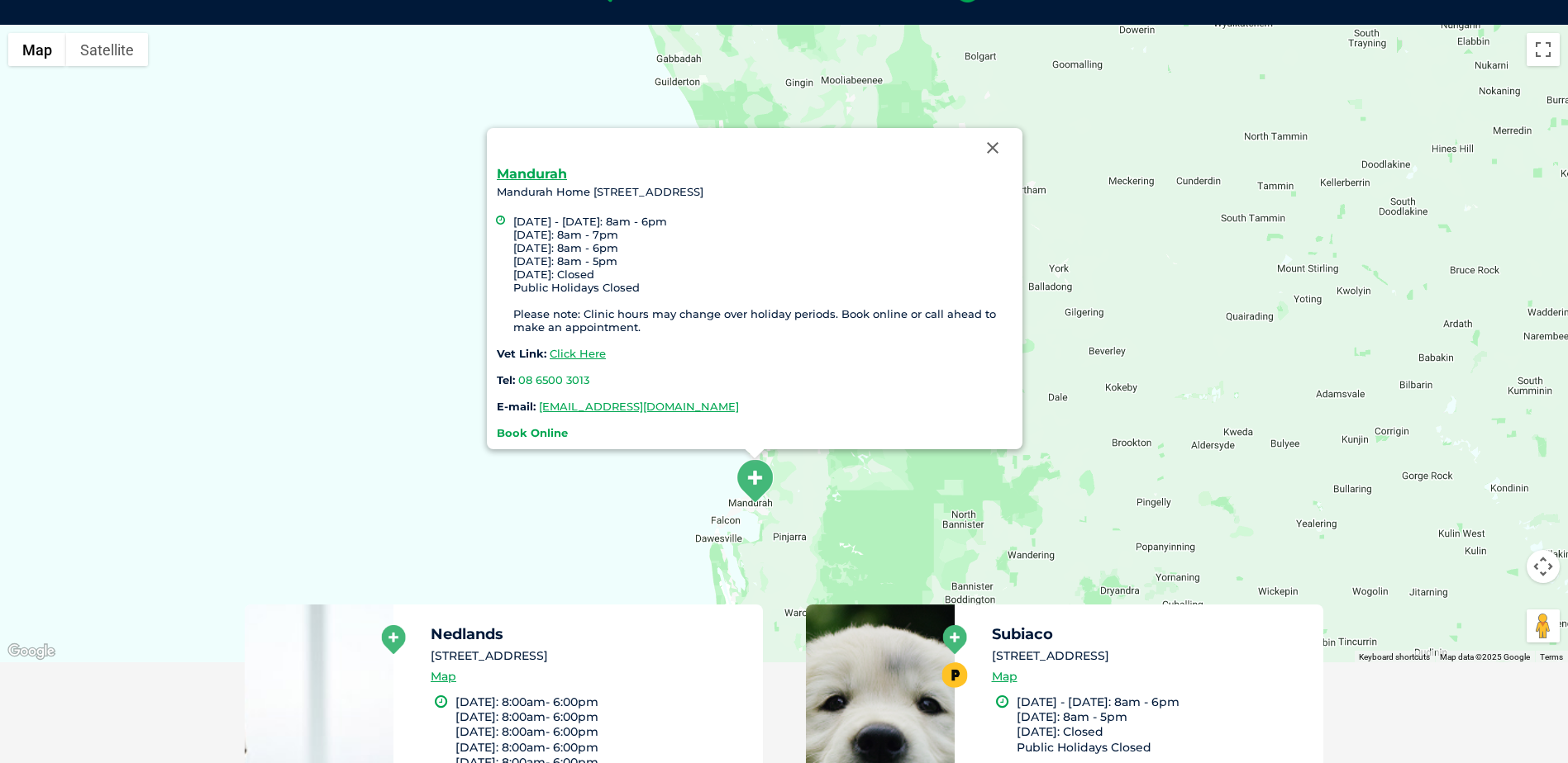
click at [521, 435] on strong "Book Online" at bounding box center [532, 433] width 71 height 13
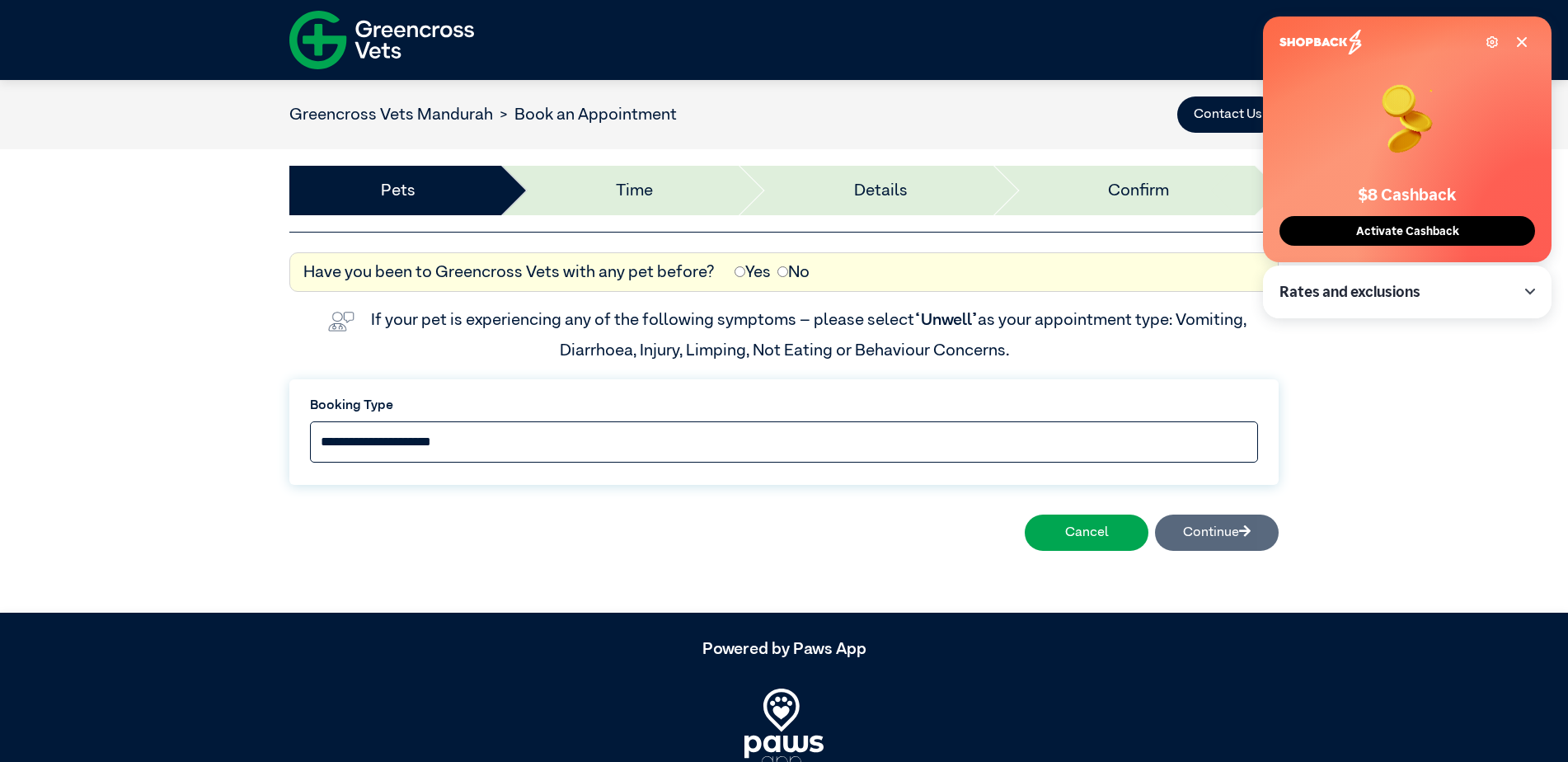
click at [588, 439] on select "**********" at bounding box center [784, 441] width 948 height 41
click at [612, 444] on select "**********" at bounding box center [784, 441] width 948 height 41
